Goal: Check status: Check status

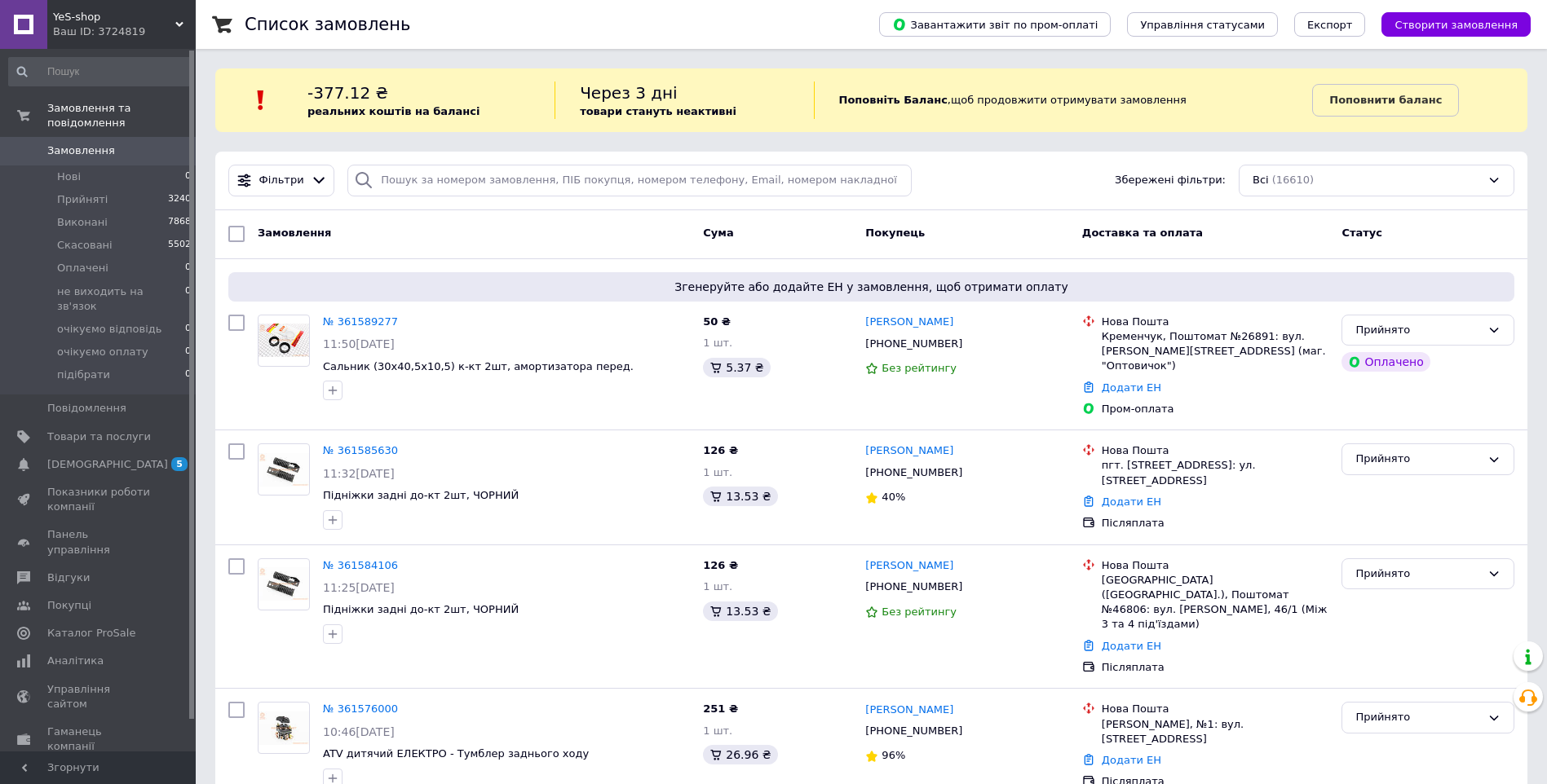
click at [82, 144] on span "Замовлення" at bounding box center [81, 151] width 68 height 14
drag, startPoint x: 92, startPoint y: 136, endPoint x: 271, endPoint y: 87, distance: 185.6
click at [92, 144] on span "Замовлення" at bounding box center [81, 151] width 68 height 14
click at [93, 144] on span "Замовлення" at bounding box center [81, 151] width 68 height 14
